Goal: Answer question/provide support

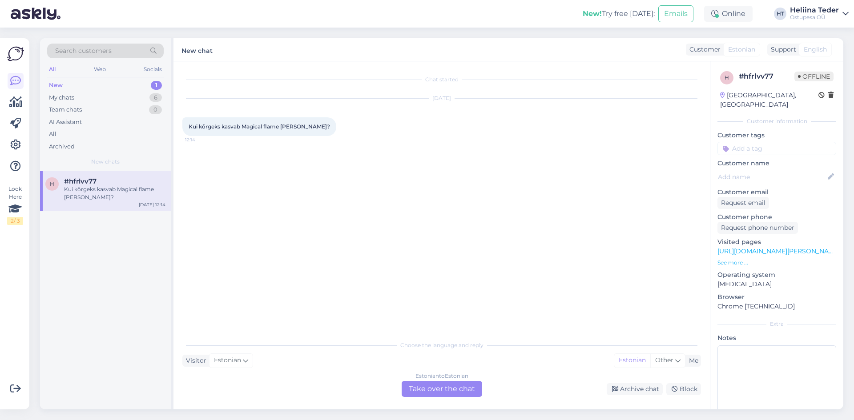
click at [458, 385] on div "Estonian to Estonian Take over the chat" at bounding box center [442, 389] width 80 height 16
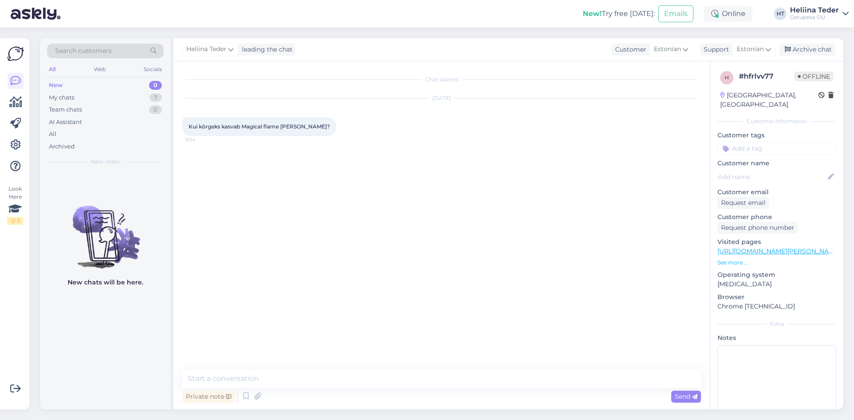
click at [238, 125] on span "Kui kõrgeks kasvab Magical flame [PERSON_NAME]?" at bounding box center [259, 126] width 141 height 7
copy div "Kui kõrgeks kasvab Magical flame [PERSON_NAME]? 12:14"
click at [241, 382] on textarea at bounding box center [441, 379] width 518 height 19
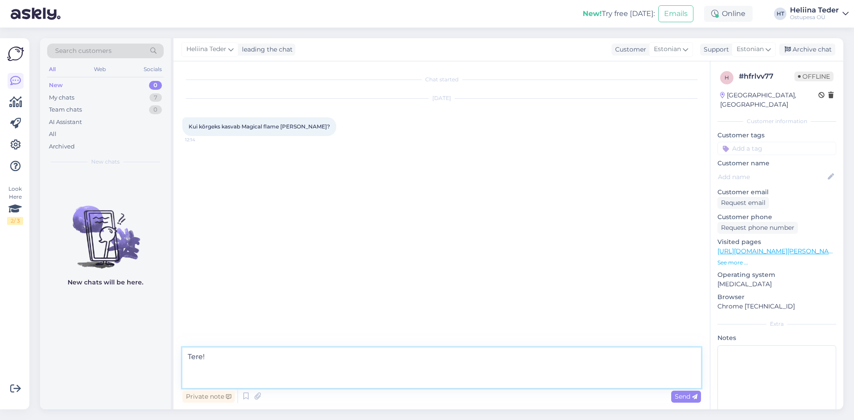
paste textarea "keskmiselt umbes 1–1,2 meetri kõrguseks ja umbes sama laiaks"
click at [191, 379] on textarea "Tere! keskmiselt umbes 1–1,2 meetri kõrguseks ja umbes sama laiaks" at bounding box center [441, 368] width 518 height 40
click at [425, 378] on textarea "Tere! Keskmiselt umbes 1–1,2 meetri kõrguseks ja umbes sama laiaks" at bounding box center [441, 368] width 518 height 40
type textarea "Tere! Keskmiselt umbes 1–1,2 meetri kõrguseks ja umbes sama laiaks. :)"
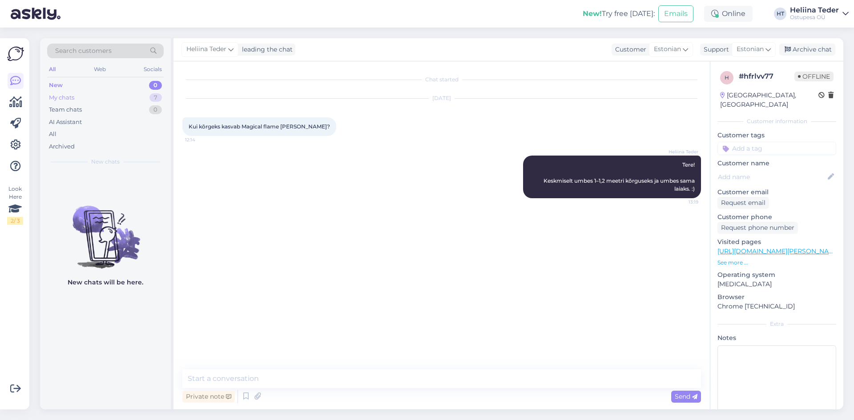
click at [79, 94] on div "My chats 7" at bounding box center [105, 98] width 117 height 12
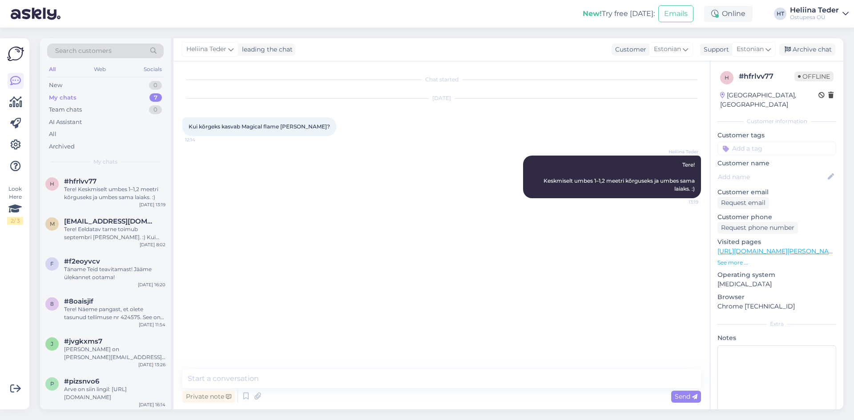
click at [80, 92] on div "My chats 7" at bounding box center [105, 98] width 117 height 12
click at [81, 86] on div "New 0" at bounding box center [105, 85] width 117 height 12
